Goal: Find specific page/section: Find specific page/section

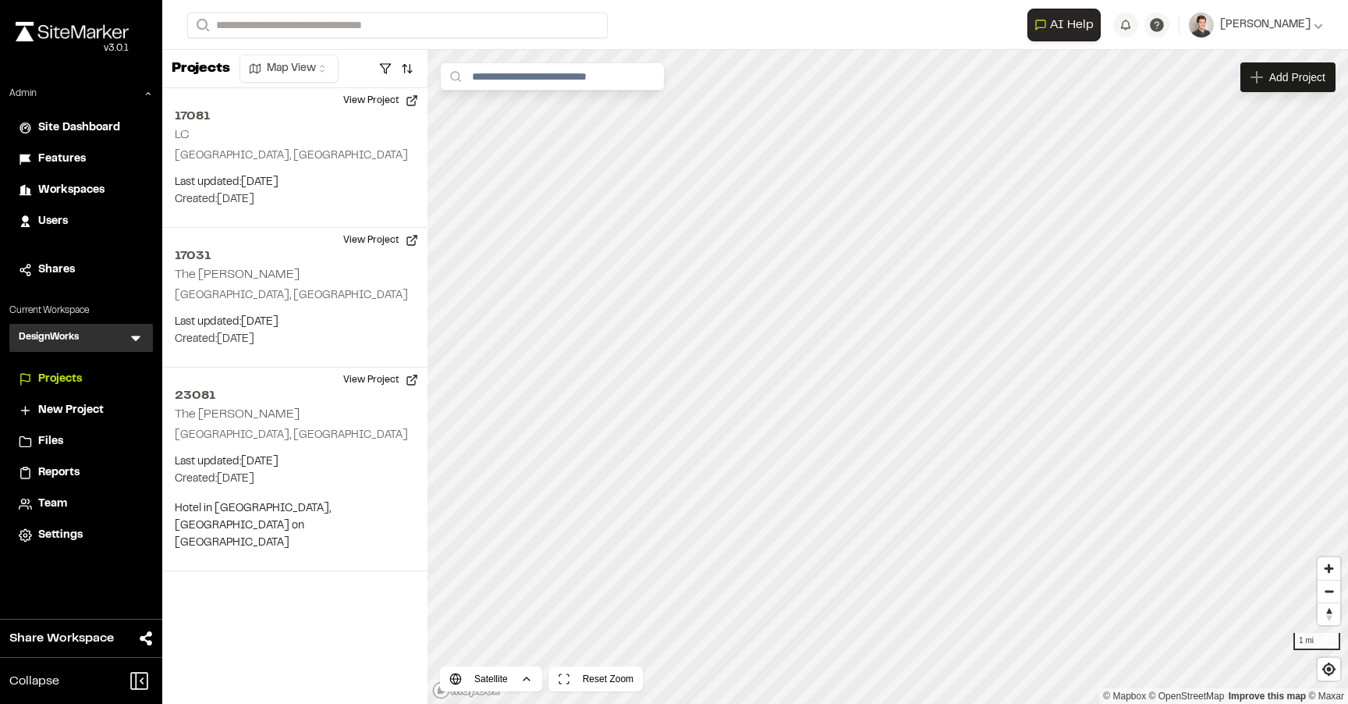
click at [133, 339] on icon at bounding box center [136, 338] width 16 height 16
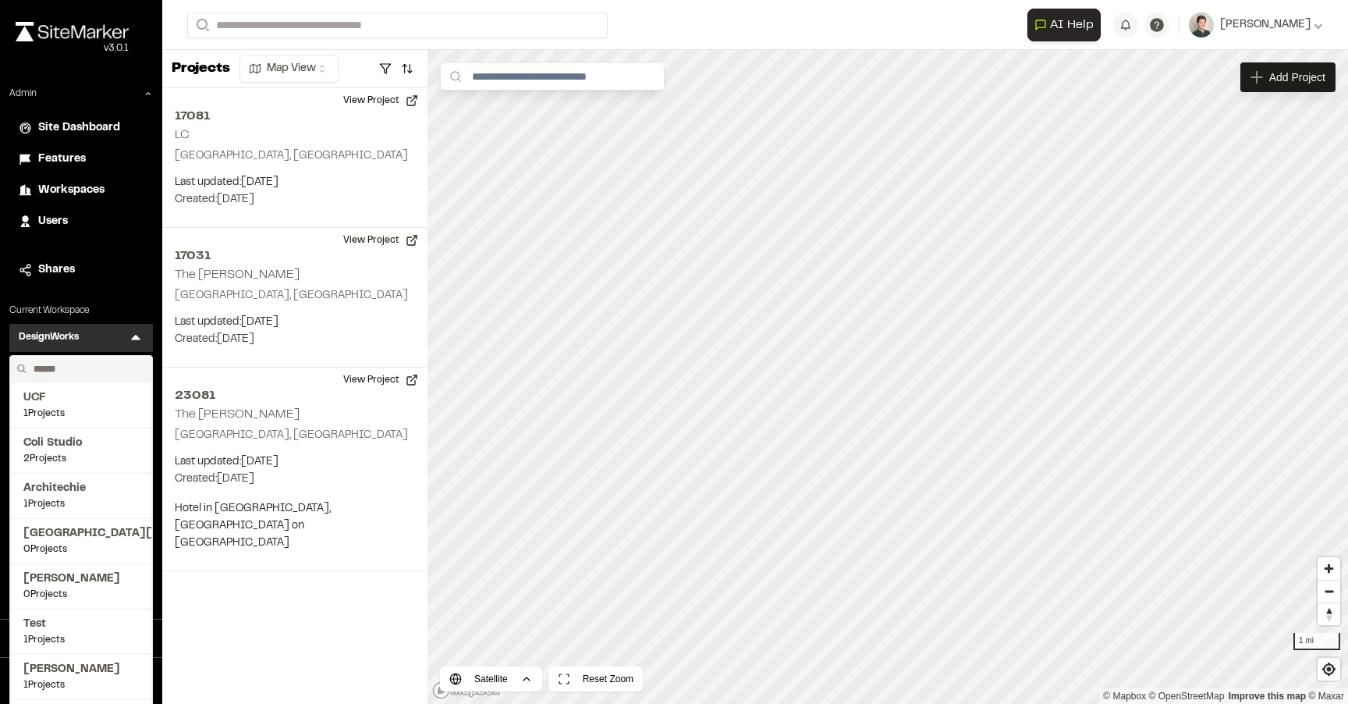
click at [73, 369] on input "text" at bounding box center [86, 369] width 119 height 27
type input "**********"
click at [73, 398] on span "Kimley-horn" at bounding box center [80, 397] width 115 height 17
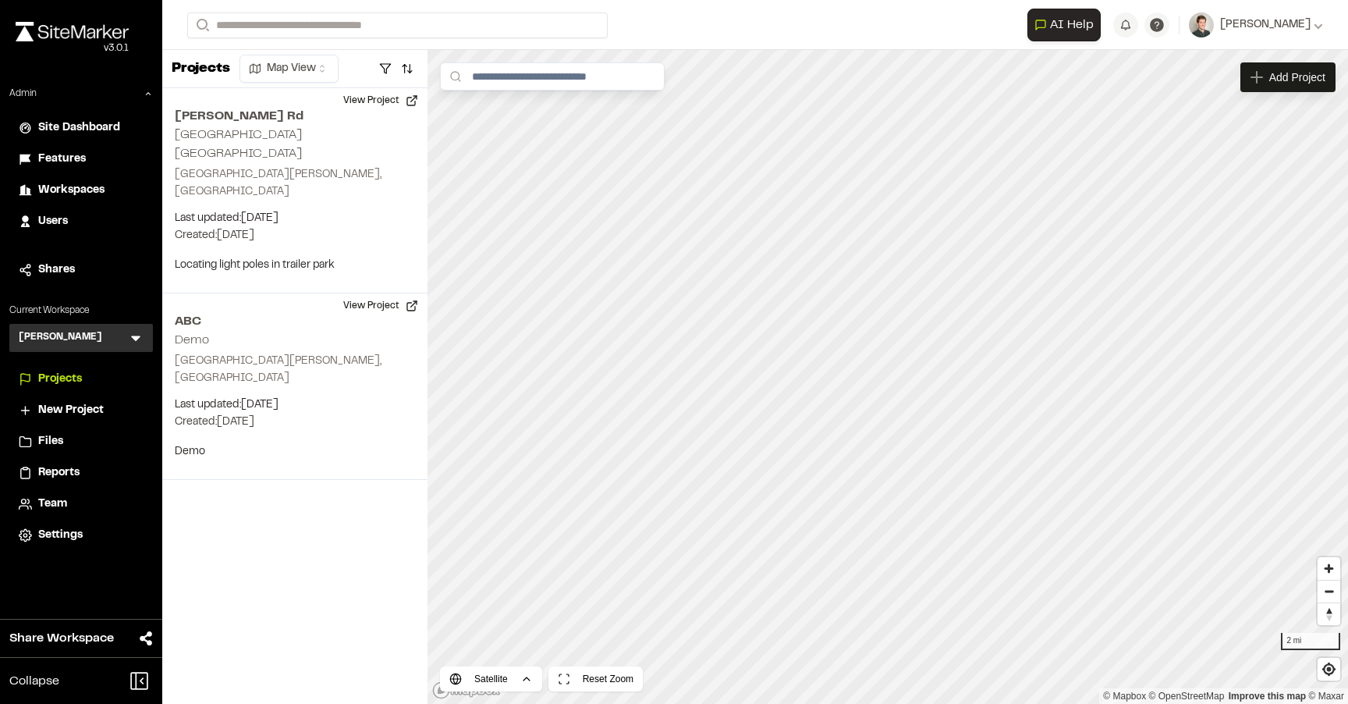
click at [126, 336] on div "Kimley-horn K Menu" at bounding box center [81, 338] width 144 height 28
click at [135, 339] on icon at bounding box center [135, 338] width 9 height 5
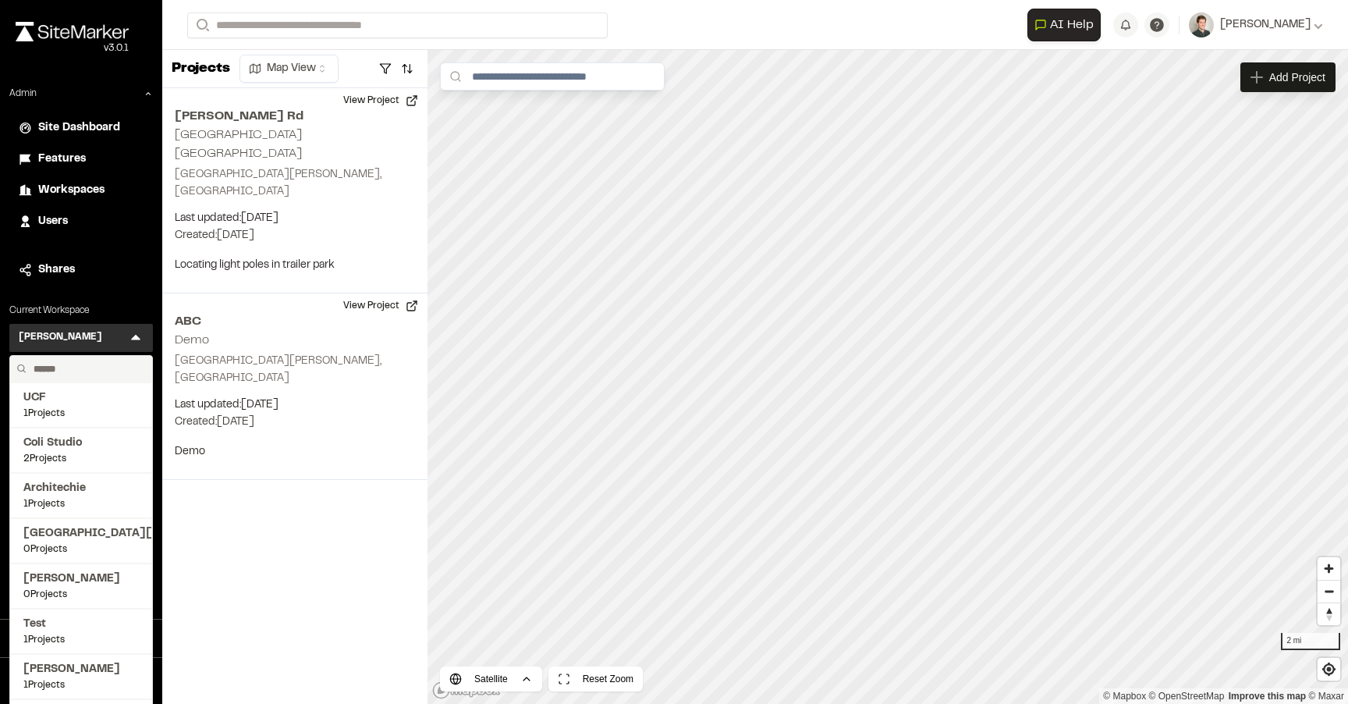
click at [87, 367] on input "text" at bounding box center [86, 369] width 119 height 27
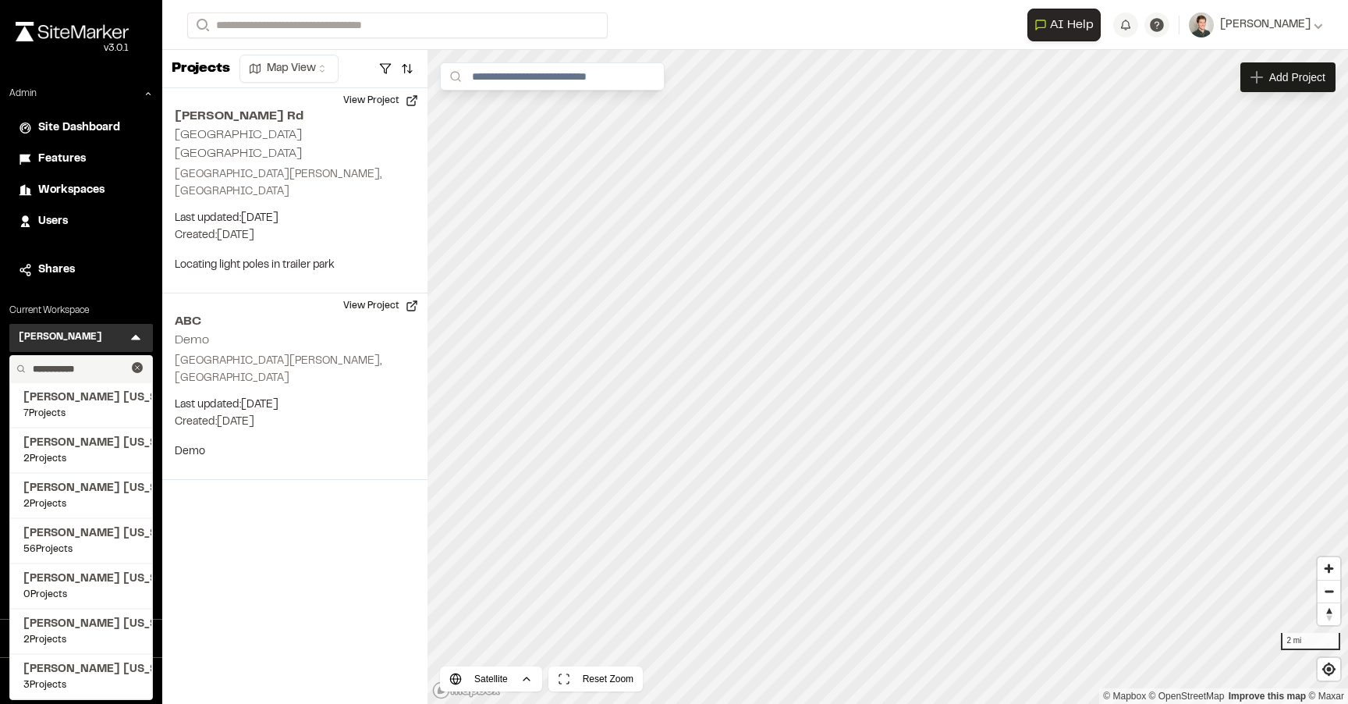
type input "**********"
click at [91, 535] on span "[PERSON_NAME] [US_STATE]" at bounding box center [80, 533] width 115 height 17
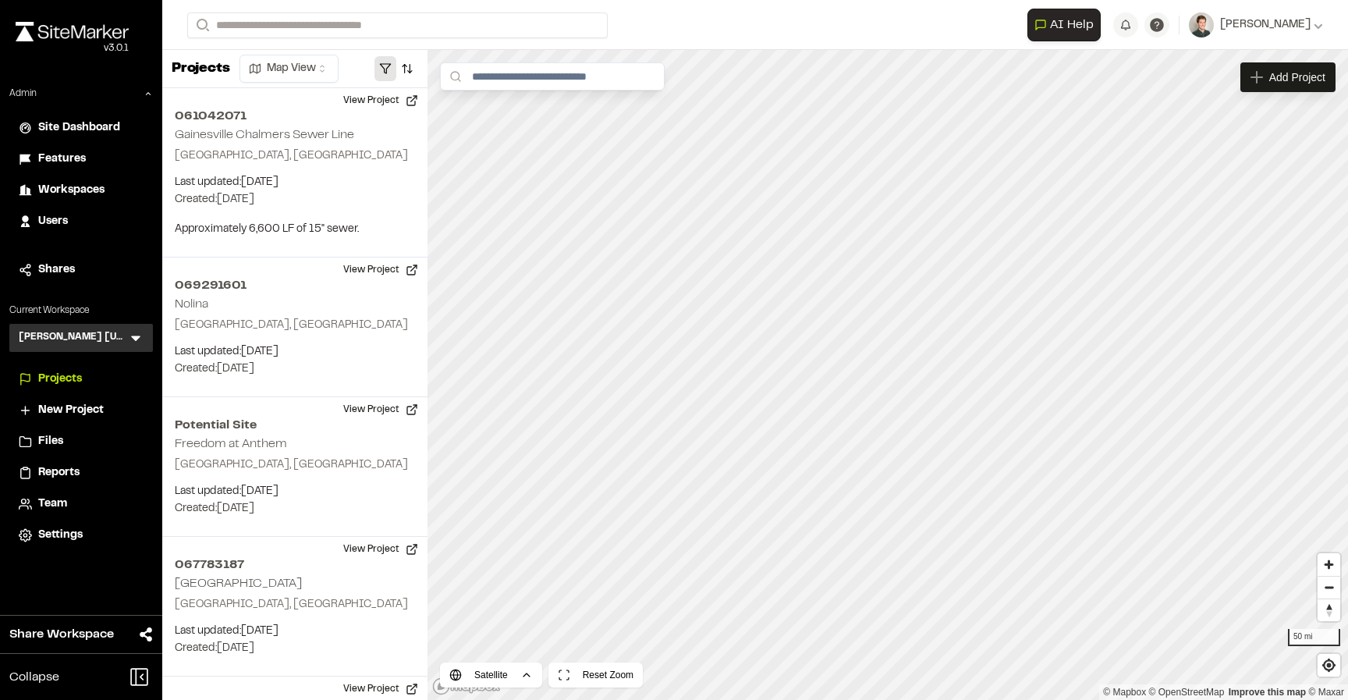
click at [392, 70] on button "button" at bounding box center [385, 68] width 22 height 25
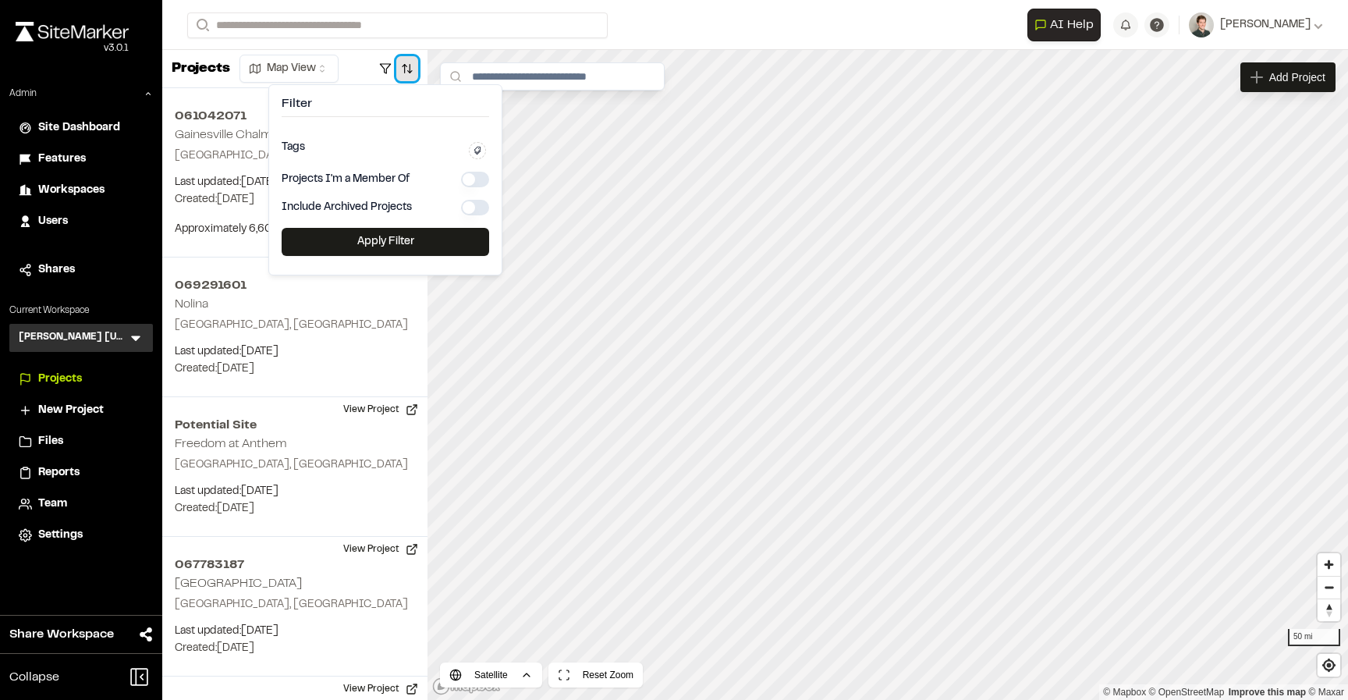
click at [400, 70] on button "button" at bounding box center [407, 68] width 22 height 25
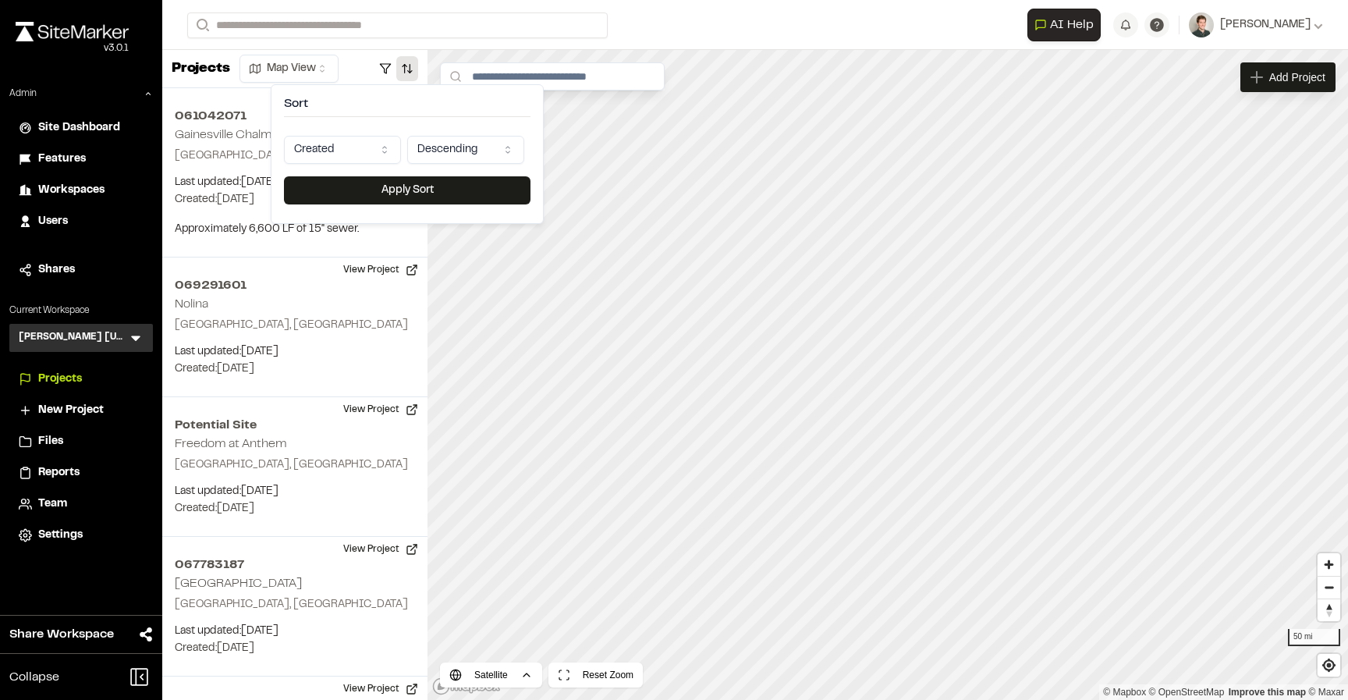
click at [346, 153] on html "Close sidebar v 3.0.1 Admin Site Dashboard Features Workspaces Users Shares Cur…" at bounding box center [674, 350] width 1348 height 700
click at [361, 197] on button "Apply Sort" at bounding box center [407, 190] width 246 height 28
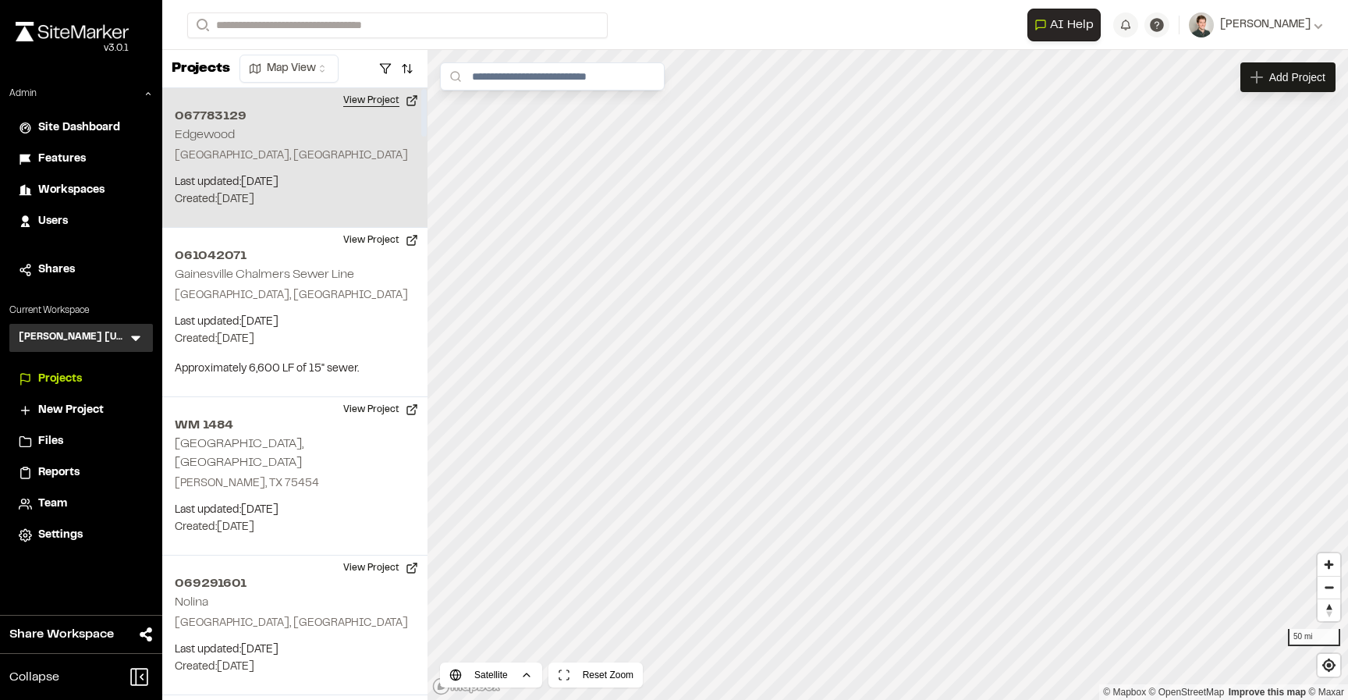
click at [384, 98] on button "View Project" at bounding box center [381, 100] width 94 height 25
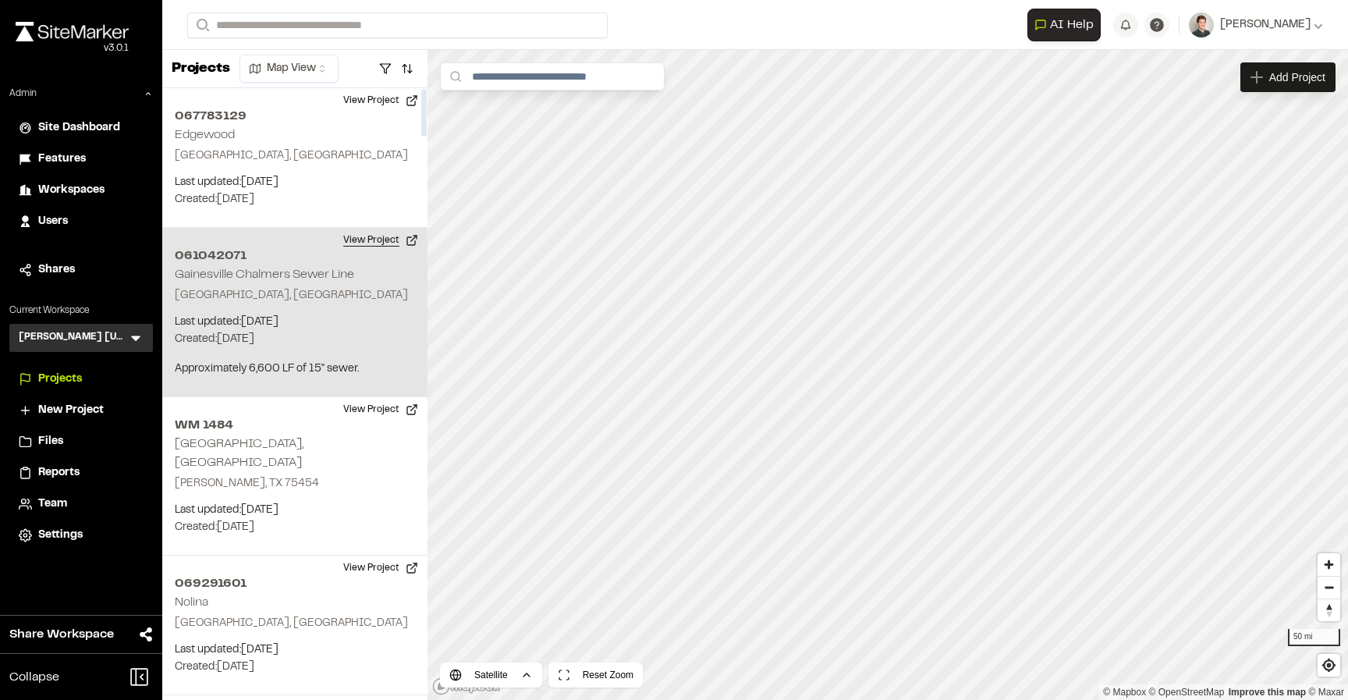
click at [376, 246] on button "View Project" at bounding box center [381, 240] width 94 height 25
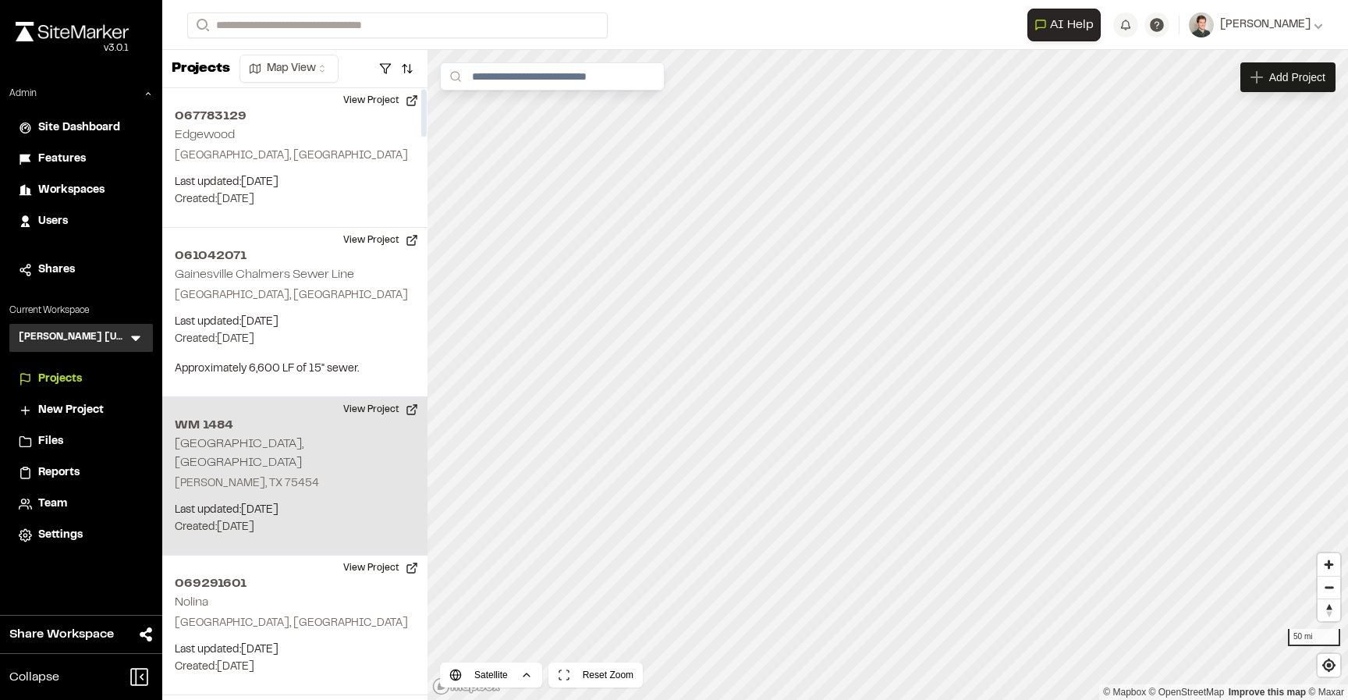
scroll to position [55, 0]
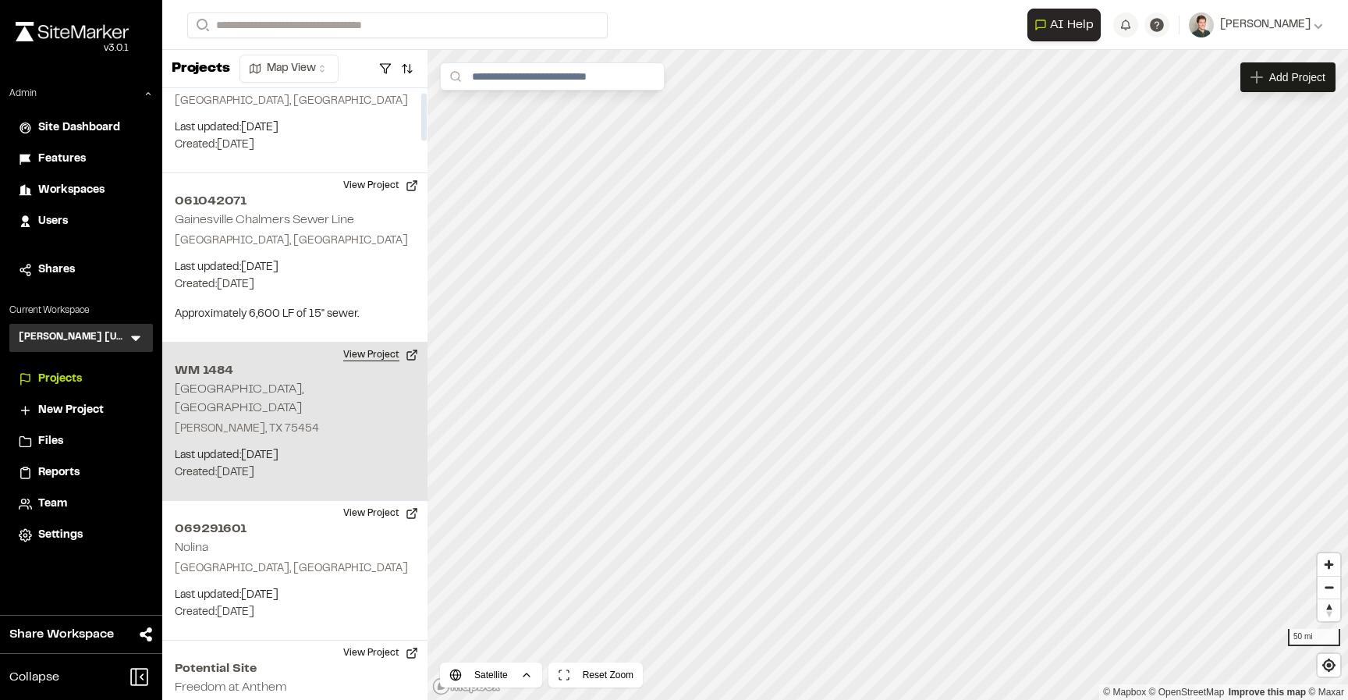
click at [381, 355] on button "View Project" at bounding box center [381, 354] width 94 height 25
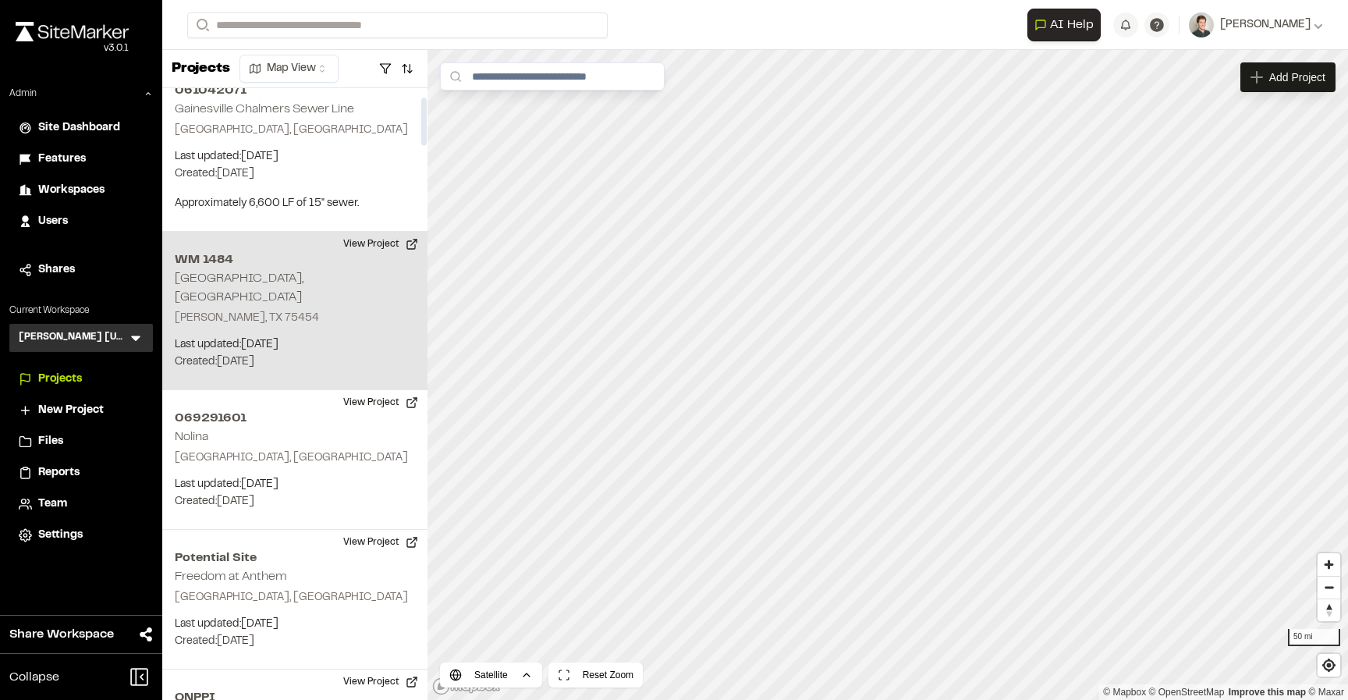
scroll to position [173, 0]
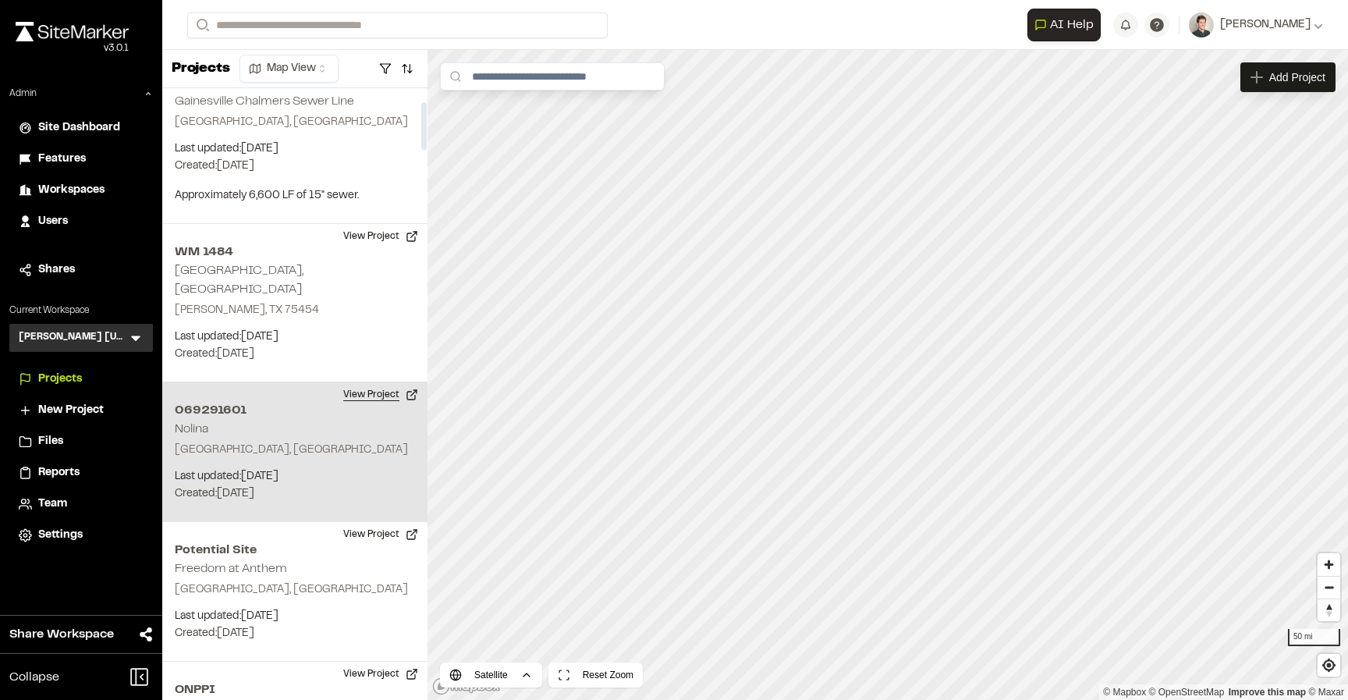
click at [367, 382] on button "View Project" at bounding box center [381, 394] width 94 height 25
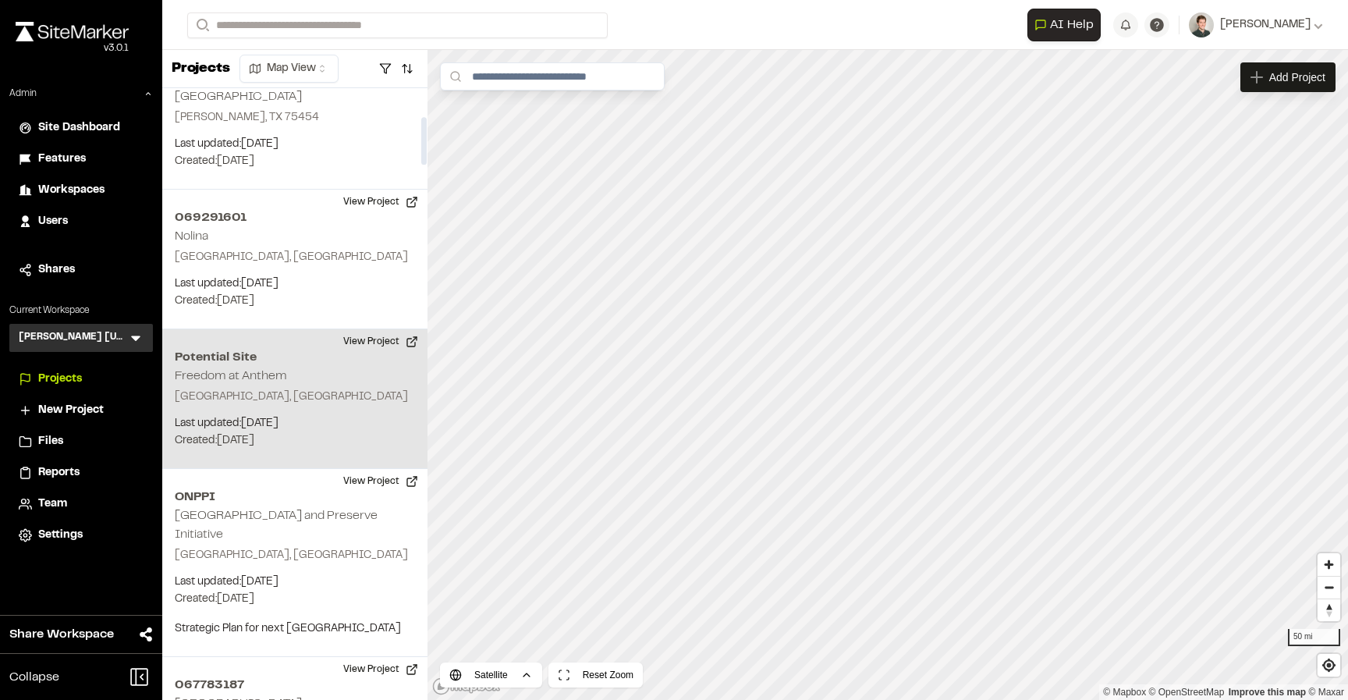
scroll to position [367, 0]
click at [385, 347] on h2 "Potential Site" at bounding box center [295, 356] width 240 height 19
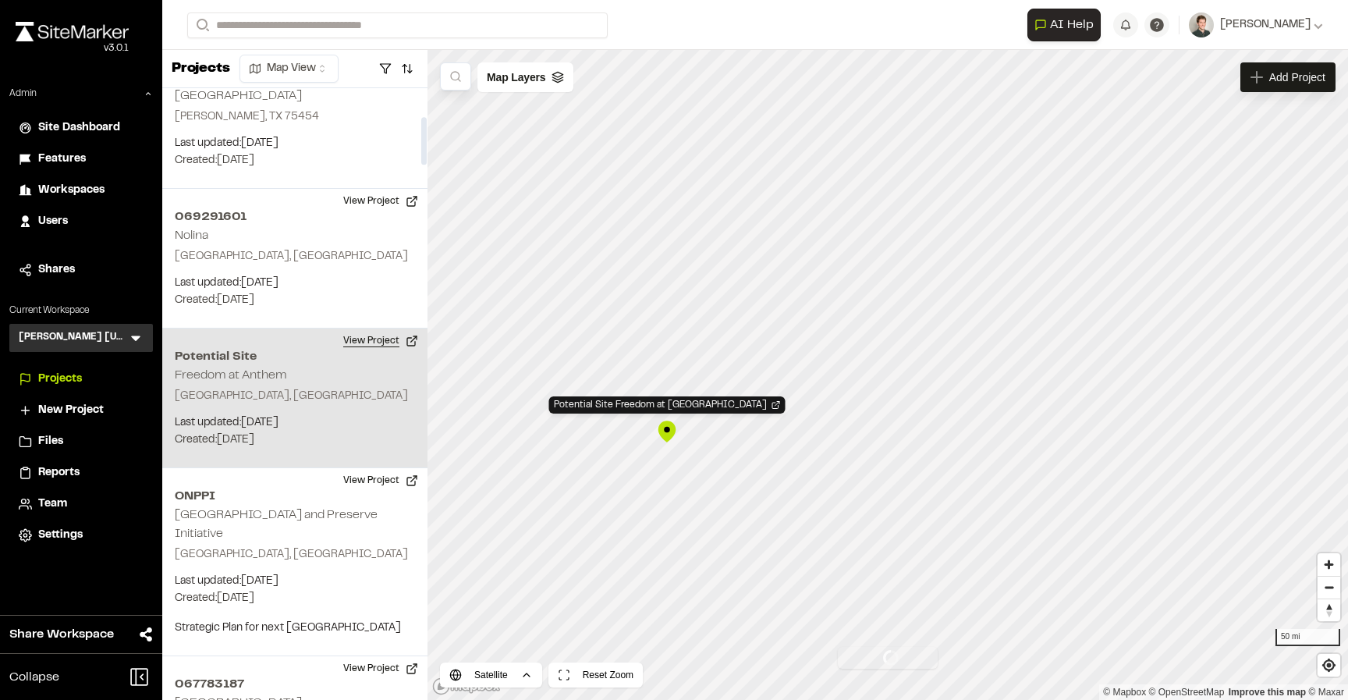
click at [385, 328] on button "View Project" at bounding box center [381, 340] width 94 height 25
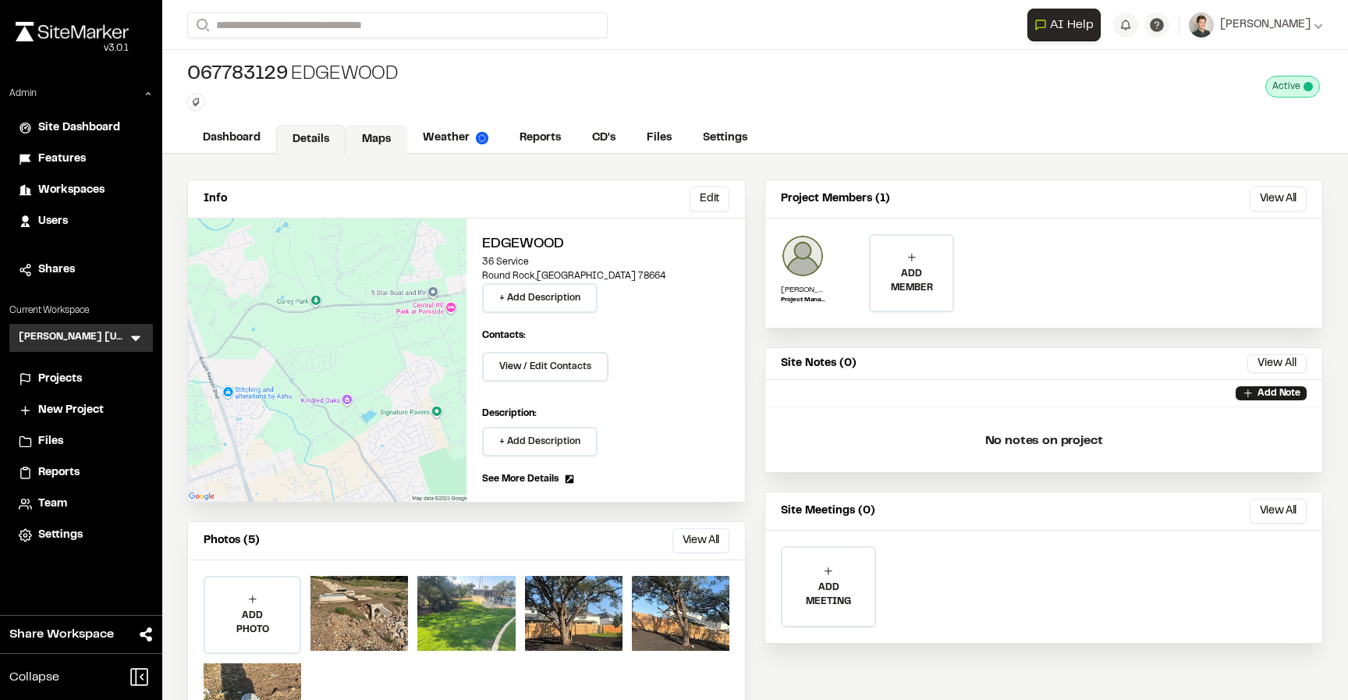
click at [400, 137] on link "Maps" at bounding box center [377, 140] width 62 height 30
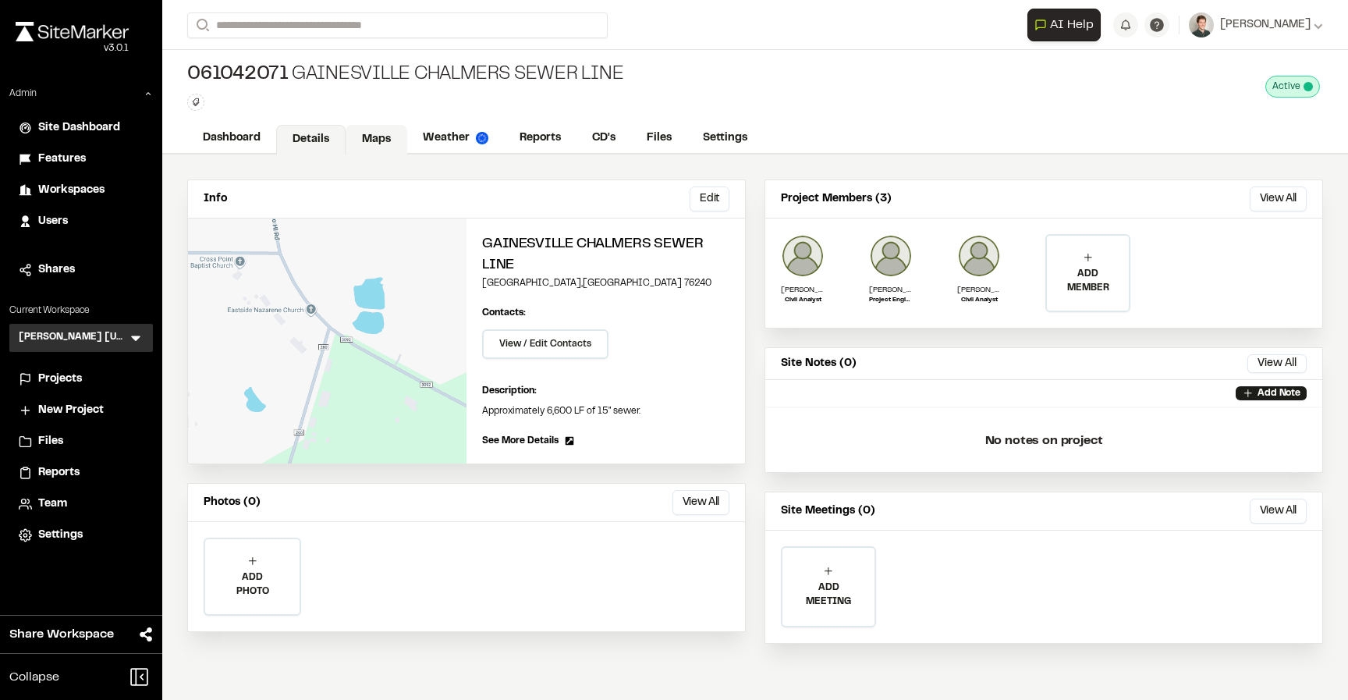
click at [383, 139] on link "Maps" at bounding box center [377, 140] width 62 height 30
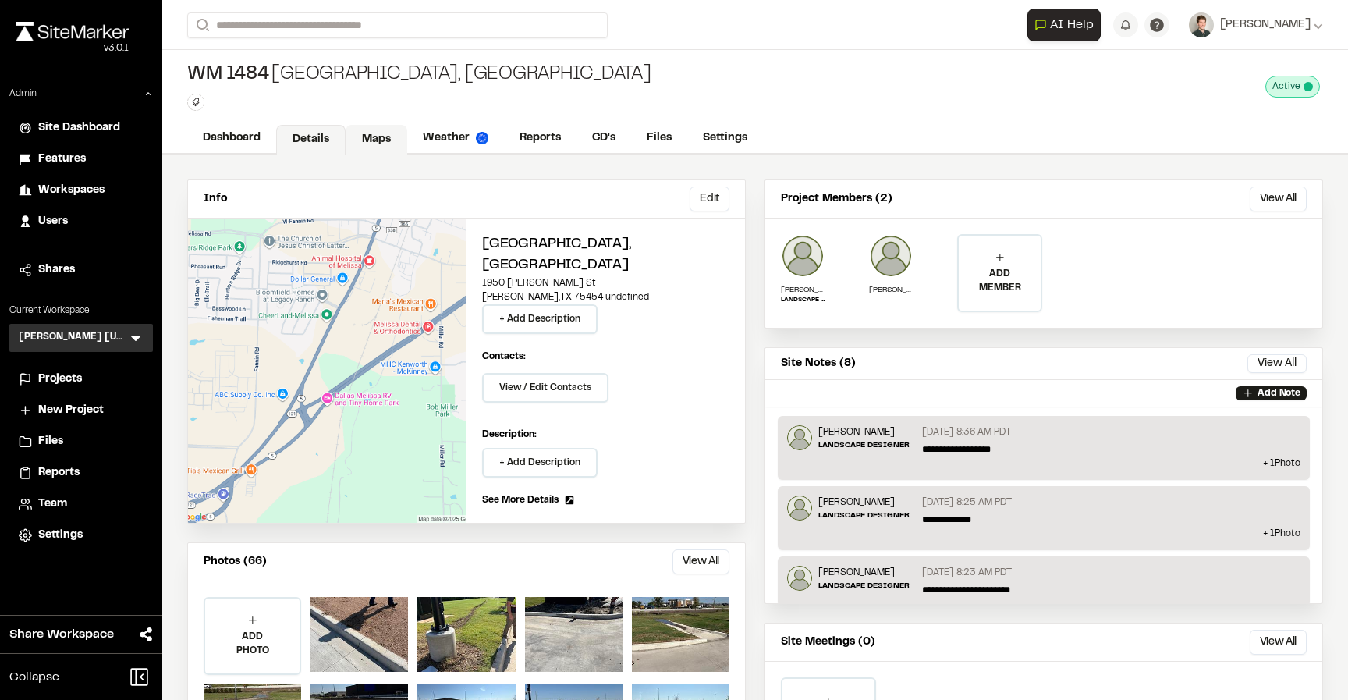
click at [394, 147] on link "Maps" at bounding box center [377, 140] width 62 height 30
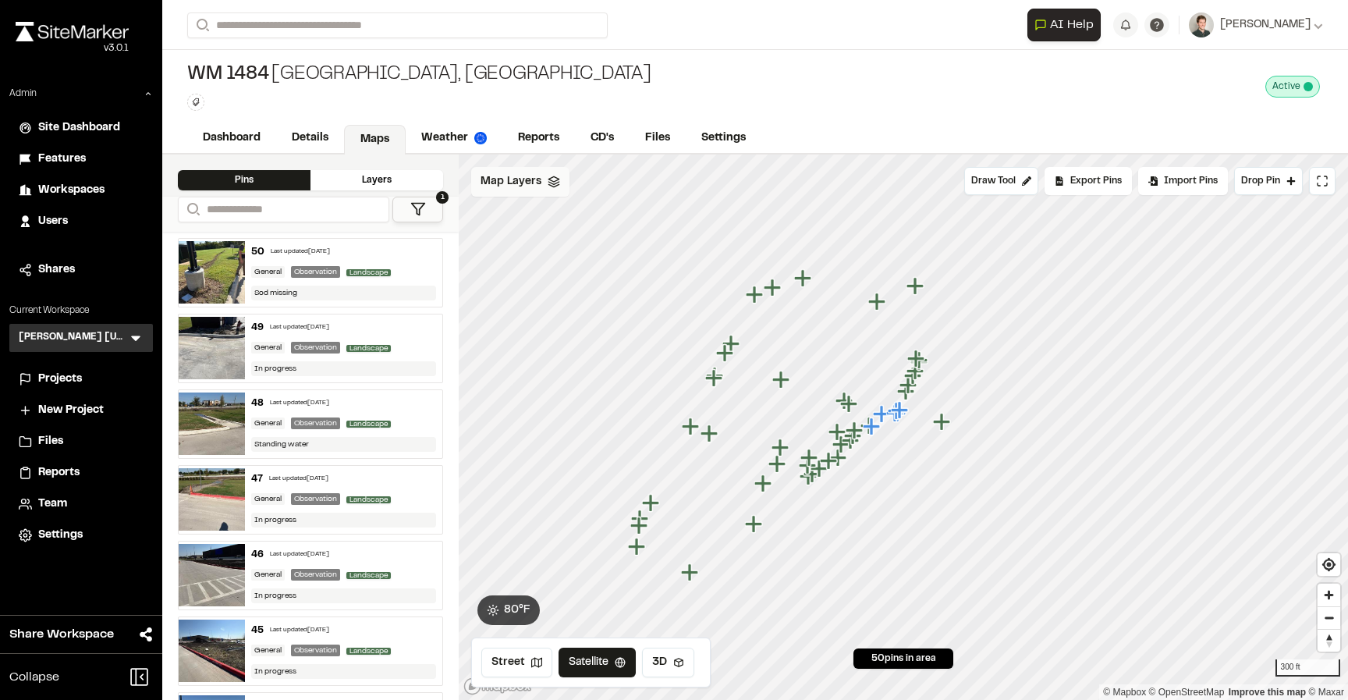
click at [504, 183] on span "Map Layers" at bounding box center [510, 181] width 61 height 17
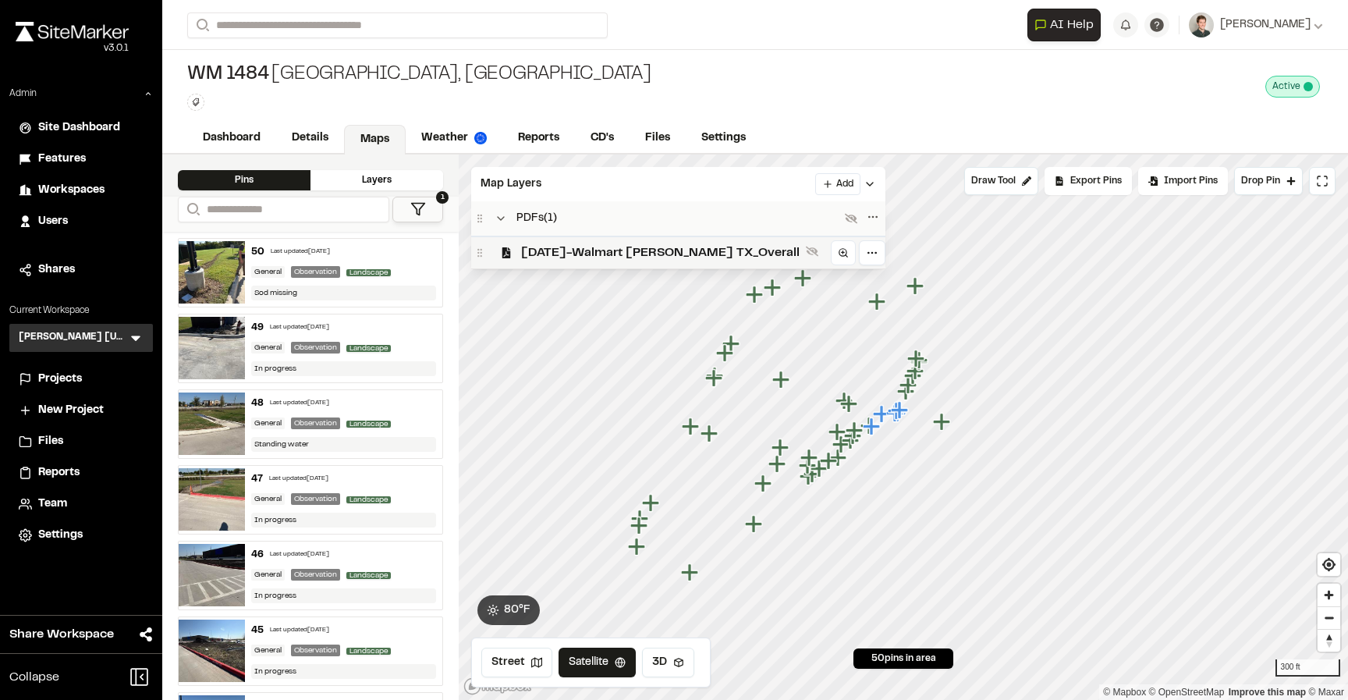
click at [544, 253] on span "2025-06-06-Walmart Melissa TX_Overall" at bounding box center [660, 252] width 278 height 19
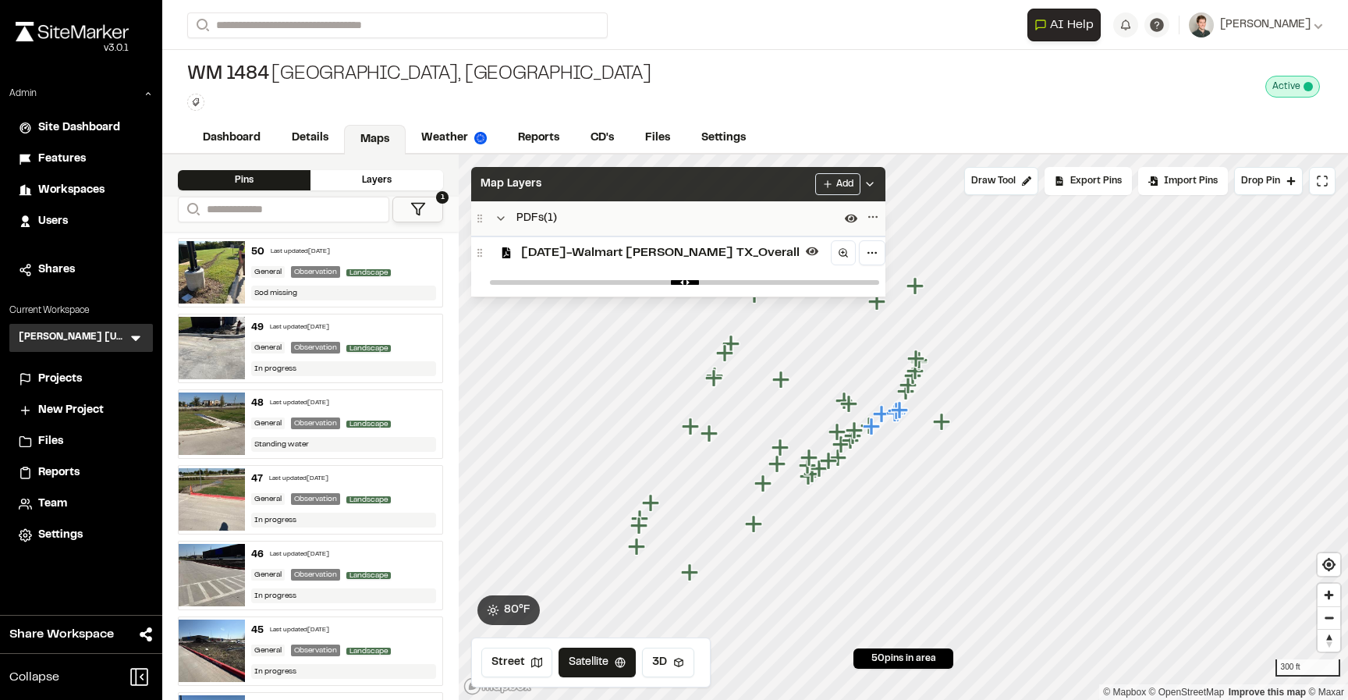
click at [561, 175] on div "Map Layers Add" at bounding box center [678, 184] width 414 height 34
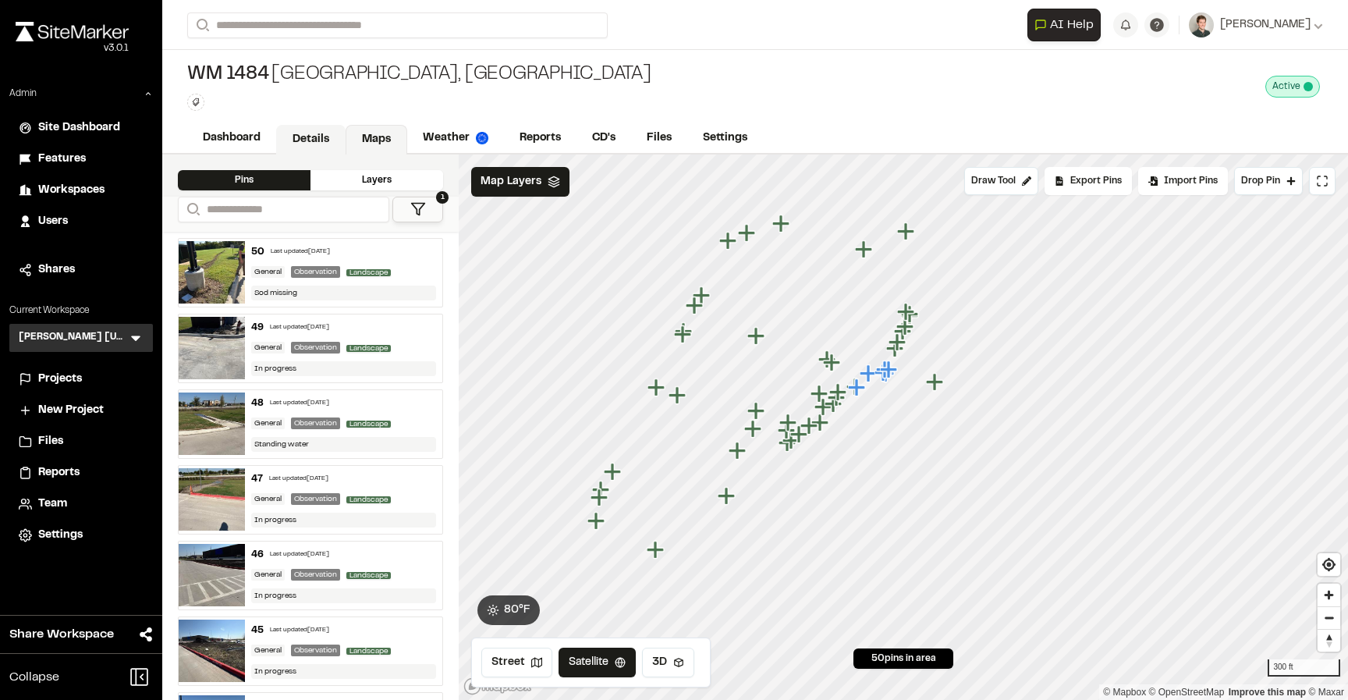
click at [323, 147] on link "Details" at bounding box center [310, 140] width 69 height 30
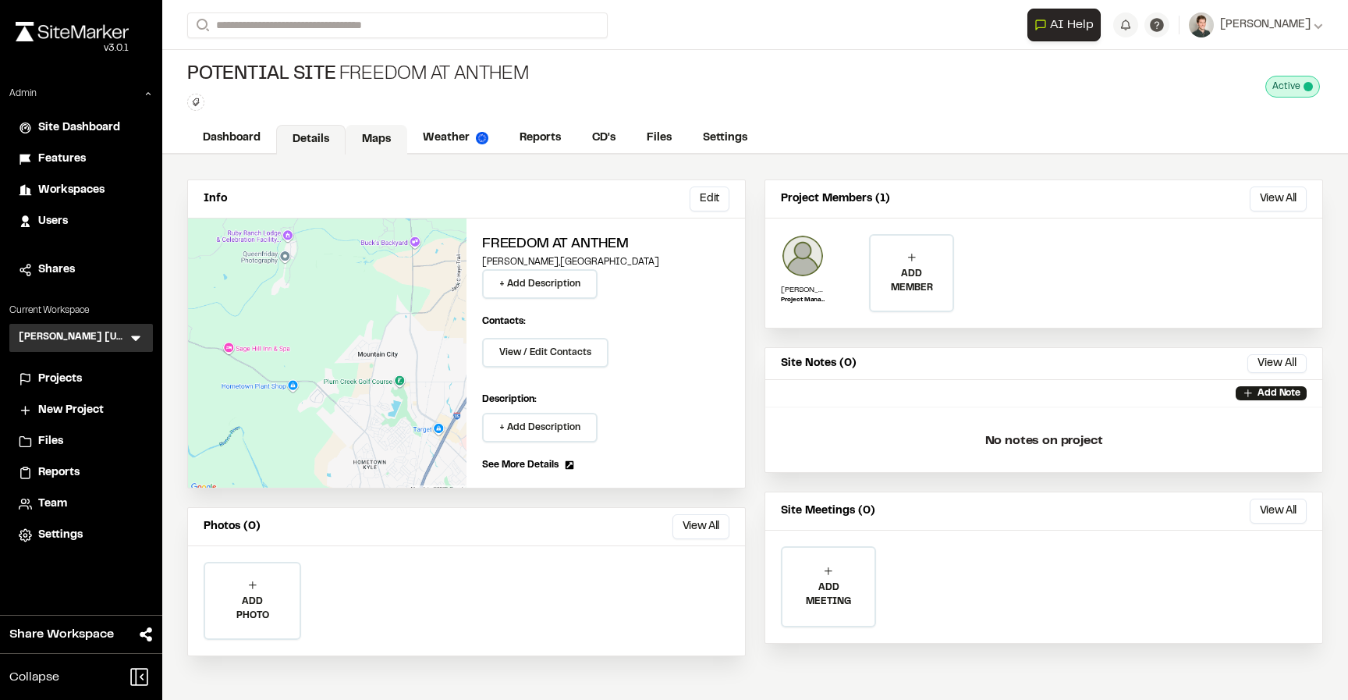
click at [371, 133] on link "Maps" at bounding box center [377, 140] width 62 height 30
